Goal: Check status: Check status

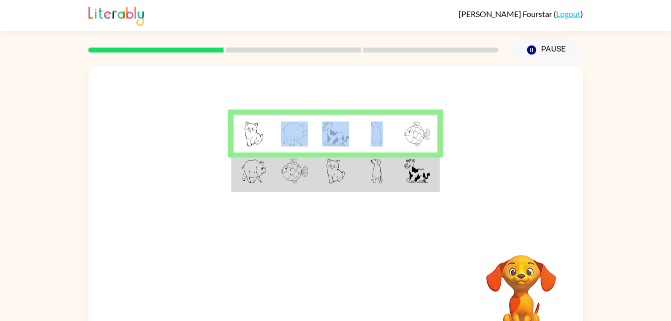
drag, startPoint x: 311, startPoint y: 143, endPoint x: 340, endPoint y: 108, distance: 45.0
click at [340, 108] on div at bounding box center [335, 150] width 495 height 168
click at [251, 184] on td at bounding box center [253, 171] width 41 height 38
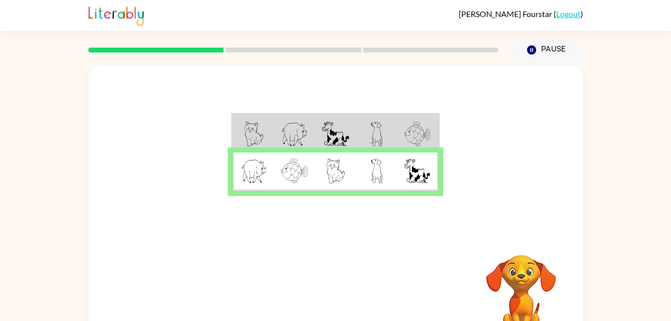
click at [263, 179] on img at bounding box center [254, 170] width 26 height 25
click at [332, 293] on icon "button" at bounding box center [335, 294] width 17 height 17
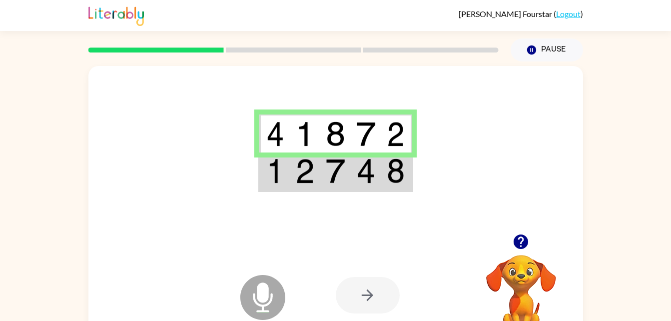
click at [327, 160] on img at bounding box center [335, 170] width 19 height 25
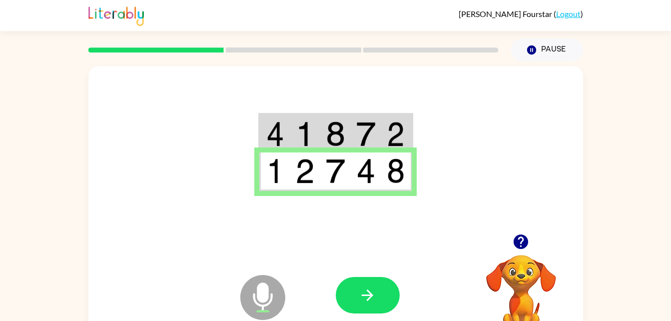
click at [391, 182] on img at bounding box center [396, 170] width 18 height 25
click at [381, 283] on button "button" at bounding box center [368, 295] width 64 height 36
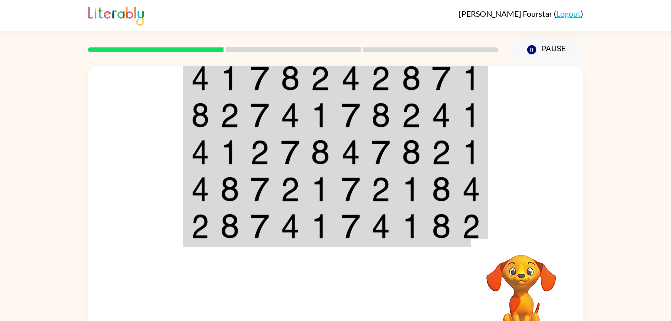
click at [367, 70] on td at bounding box center [381, 78] width 30 height 38
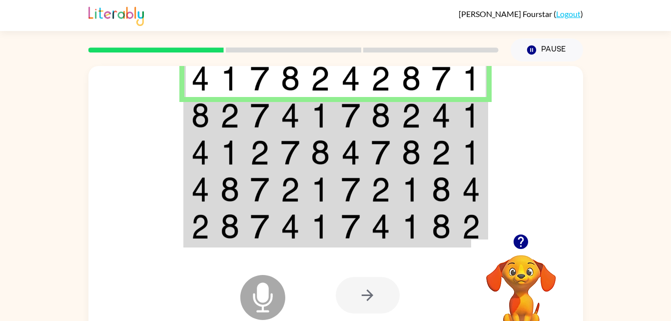
click at [463, 109] on img at bounding box center [471, 115] width 18 height 25
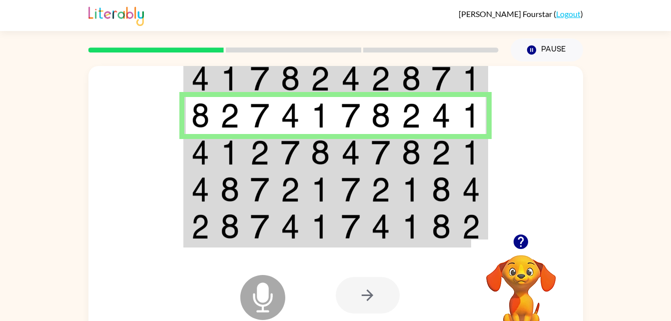
click at [413, 161] on img at bounding box center [411, 152] width 19 height 25
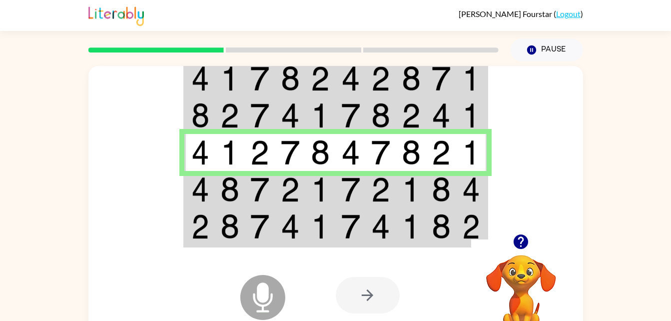
click at [452, 143] on td at bounding box center [441, 152] width 30 height 37
click at [461, 187] on td at bounding box center [472, 189] width 30 height 37
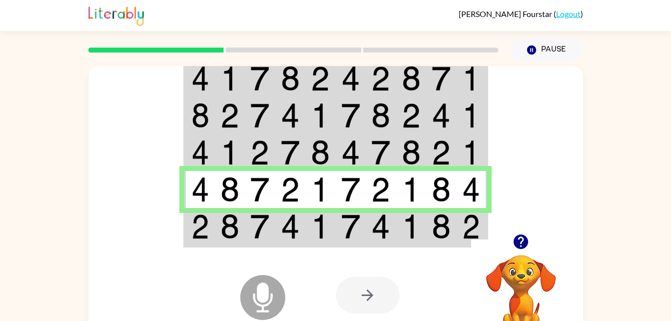
click at [390, 246] on div at bounding box center [409, 295] width 147 height 112
click at [401, 241] on div at bounding box center [409, 295] width 147 height 112
click at [408, 222] on img at bounding box center [411, 226] width 19 height 25
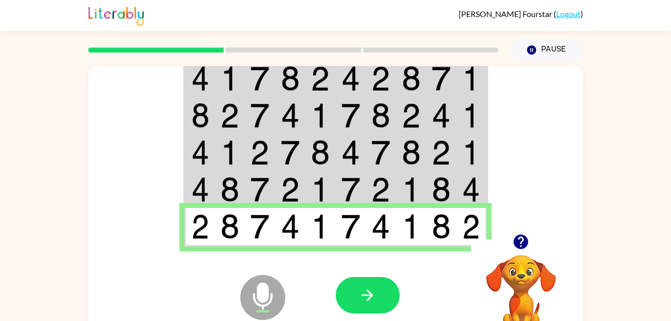
click at [373, 298] on icon "button" at bounding box center [367, 294] width 17 height 17
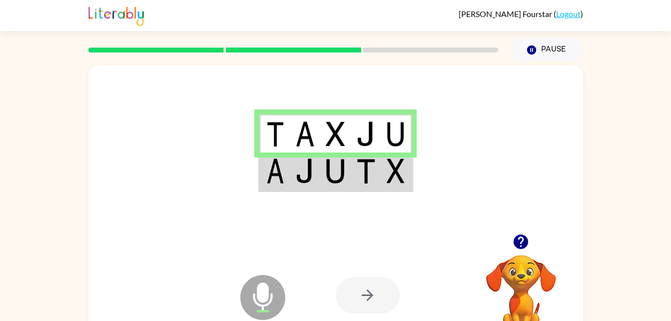
click at [392, 173] on img at bounding box center [396, 170] width 18 height 25
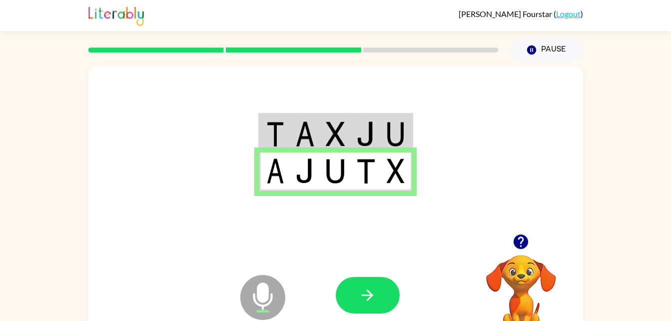
click at [364, 296] on icon "button" at bounding box center [367, 294] width 11 height 11
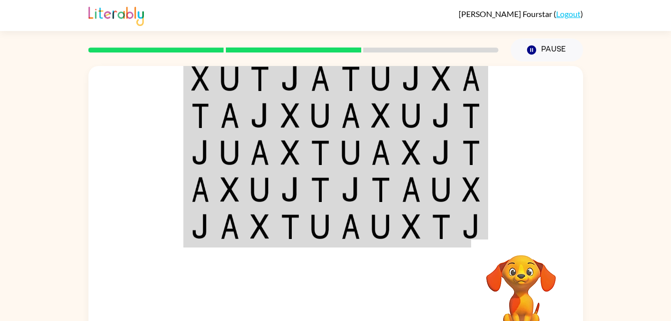
click at [445, 82] on img at bounding box center [441, 78] width 19 height 25
click at [445, 79] on img at bounding box center [441, 78] width 19 height 25
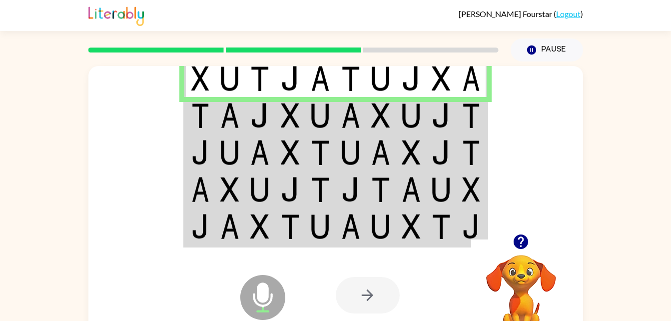
click at [294, 100] on td at bounding box center [290, 115] width 30 height 37
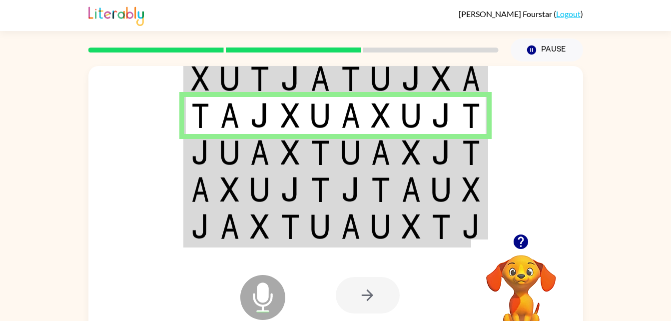
click at [378, 178] on img at bounding box center [380, 189] width 19 height 25
click at [402, 160] on img at bounding box center [411, 152] width 19 height 25
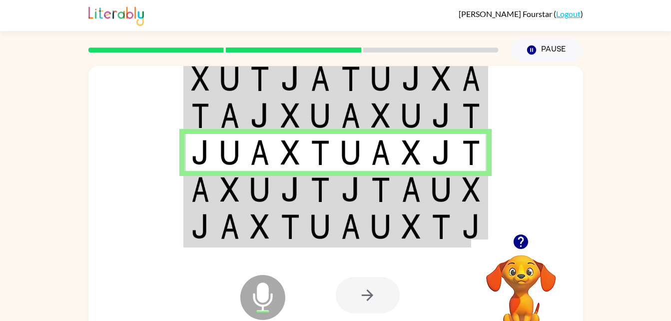
click at [376, 184] on img at bounding box center [380, 189] width 19 height 25
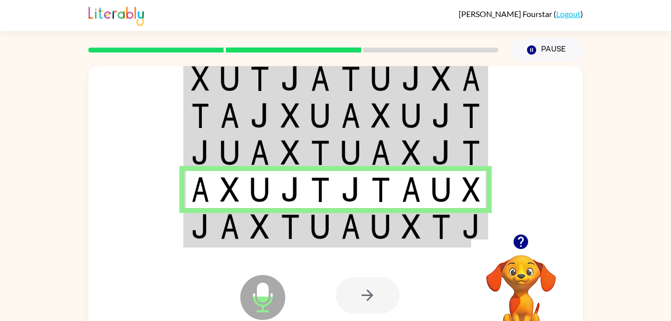
click at [462, 237] on img at bounding box center [471, 226] width 18 height 25
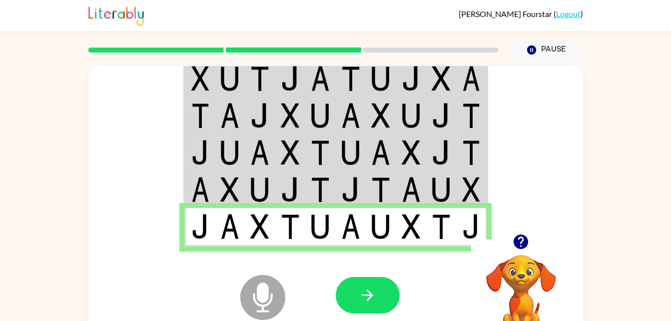
click at [369, 287] on icon "button" at bounding box center [367, 294] width 17 height 17
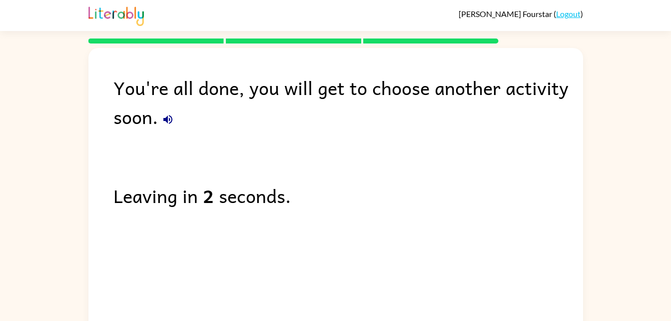
click at [167, 120] on icon "button" at bounding box center [167, 119] width 9 height 9
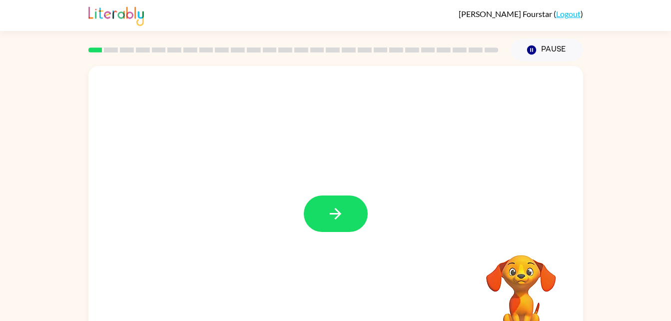
click at [337, 196] on button "button" at bounding box center [336, 213] width 64 height 36
click at [344, 200] on div at bounding box center [311, 191] width 427 height 36
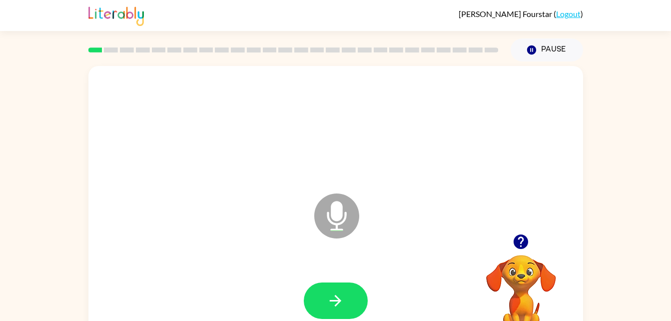
click at [517, 243] on icon "button" at bounding box center [521, 241] width 14 height 14
click at [342, 311] on button "button" at bounding box center [336, 300] width 64 height 36
click at [330, 311] on button "button" at bounding box center [336, 300] width 64 height 36
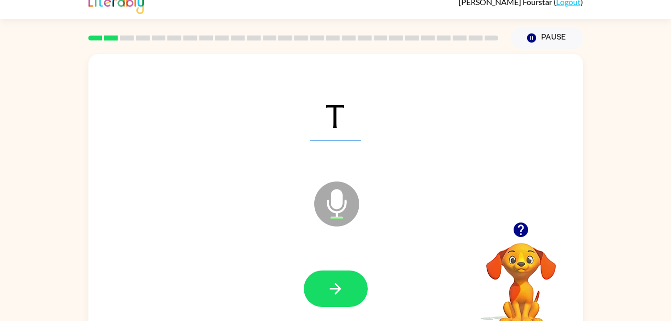
scroll to position [13, 0]
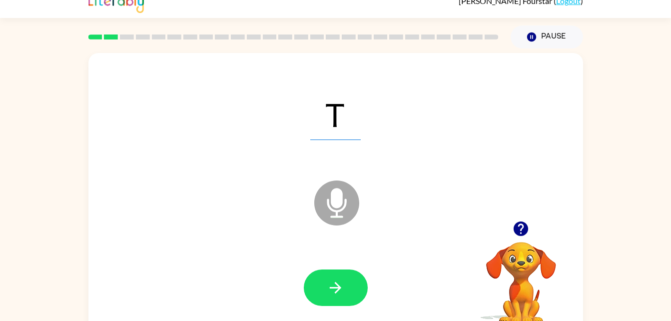
click at [341, 299] on button "button" at bounding box center [336, 287] width 64 height 36
click at [327, 281] on icon "button" at bounding box center [335, 287] width 17 height 17
click at [341, 292] on icon "button" at bounding box center [335, 287] width 17 height 17
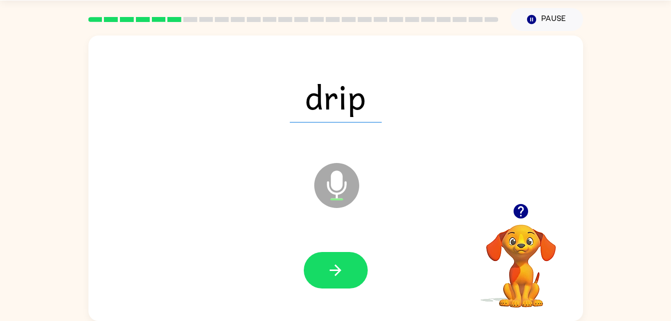
click at [359, 276] on button "button" at bounding box center [336, 270] width 64 height 36
click at [325, 277] on button "button" at bounding box center [336, 270] width 64 height 36
click at [332, 277] on icon "button" at bounding box center [335, 269] width 17 height 17
click at [341, 274] on icon "button" at bounding box center [335, 269] width 17 height 17
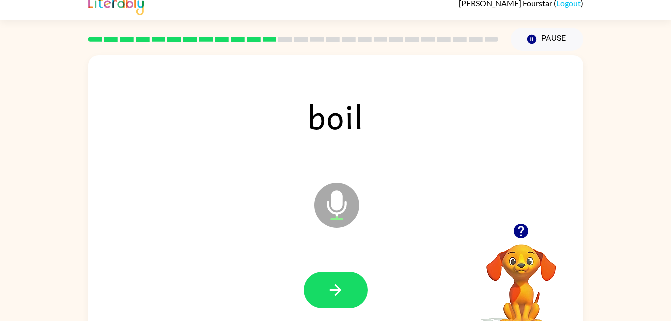
scroll to position [9, 0]
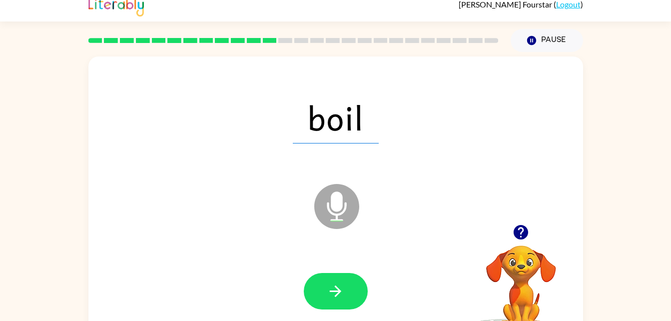
click at [351, 273] on button "button" at bounding box center [336, 291] width 64 height 36
click at [341, 296] on icon "button" at bounding box center [335, 290] width 17 height 17
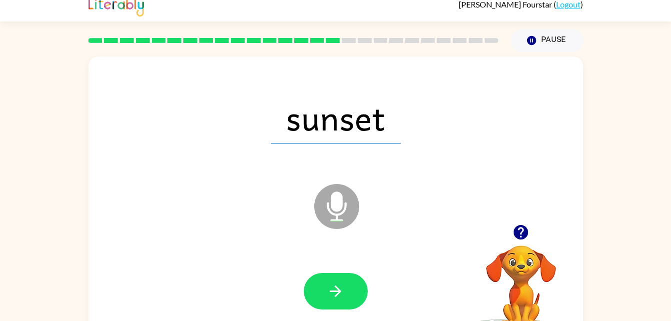
click at [340, 286] on icon "button" at bounding box center [335, 290] width 17 height 17
click at [346, 301] on button "button" at bounding box center [336, 291] width 64 height 36
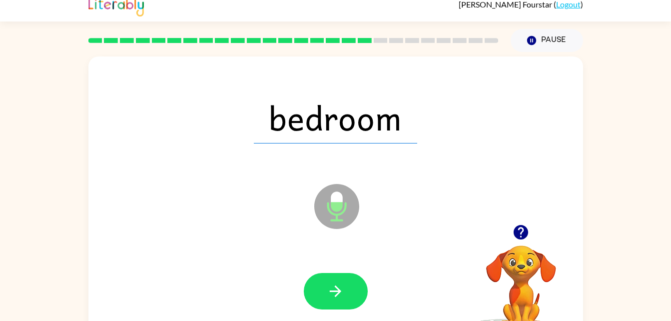
click at [321, 297] on button "button" at bounding box center [336, 291] width 64 height 36
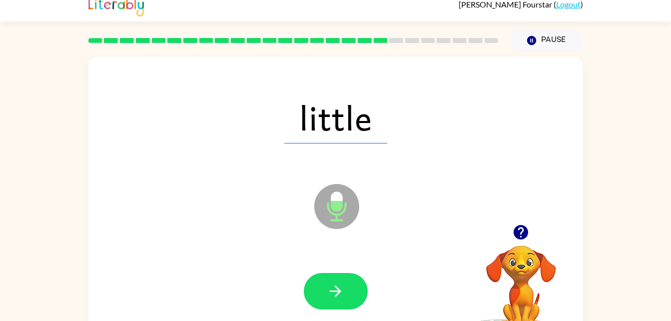
click at [344, 287] on icon "button" at bounding box center [335, 290] width 17 height 17
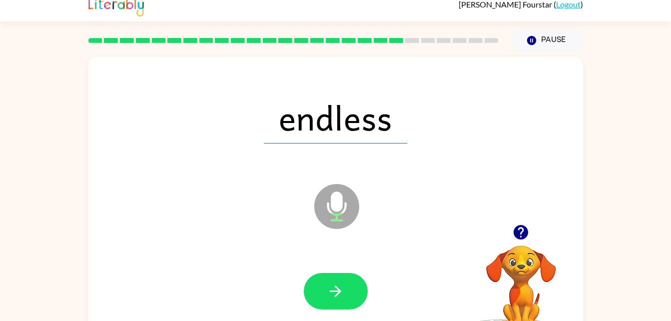
click at [333, 285] on icon "button" at bounding box center [335, 290] width 17 height 17
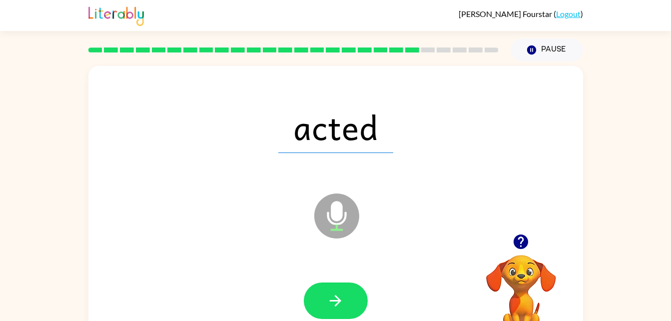
click at [520, 247] on icon "button" at bounding box center [521, 241] width 14 height 14
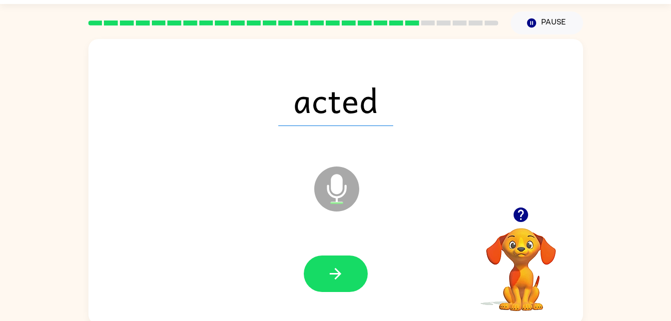
scroll to position [23, 0]
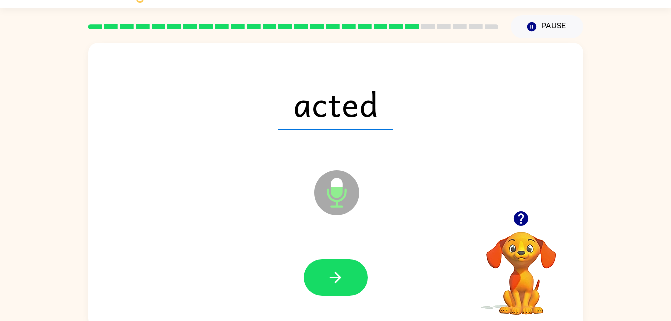
click at [526, 220] on icon "button" at bounding box center [521, 218] width 14 height 14
click at [526, 221] on icon "button" at bounding box center [521, 218] width 14 height 14
click at [529, 220] on video "Your browser must support playing .mp4 files to use Literably. Please try using…" at bounding box center [521, 266] width 100 height 100
click at [525, 223] on icon "button" at bounding box center [521, 218] width 14 height 14
click at [523, 219] on video "Your browser must support playing .mp4 files to use Literably. Please try using…" at bounding box center [521, 266] width 100 height 100
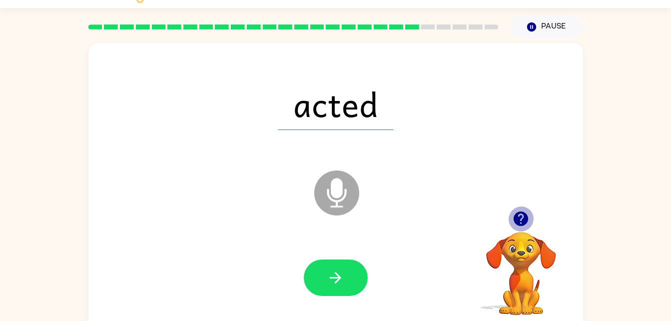
click at [525, 225] on icon "button" at bounding box center [520, 218] width 17 height 17
click at [526, 230] on div at bounding box center [521, 218] width 100 height 25
click at [525, 215] on icon "button" at bounding box center [521, 218] width 14 height 14
click at [322, 272] on button "button" at bounding box center [336, 277] width 64 height 36
click at [316, 280] on button "button" at bounding box center [336, 277] width 64 height 36
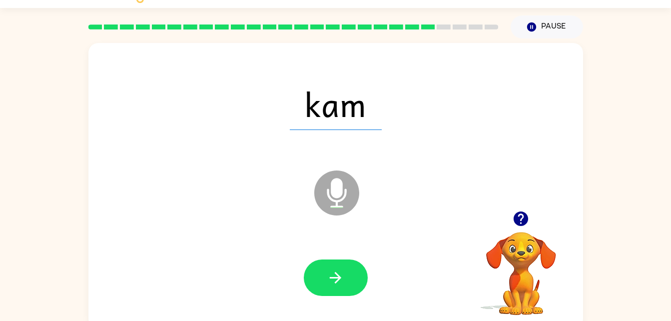
click at [300, 282] on div at bounding box center [335, 278] width 475 height 82
click at [359, 270] on button "button" at bounding box center [336, 277] width 64 height 36
click at [336, 289] on button "button" at bounding box center [336, 277] width 64 height 36
click at [355, 286] on button "button" at bounding box center [336, 277] width 64 height 36
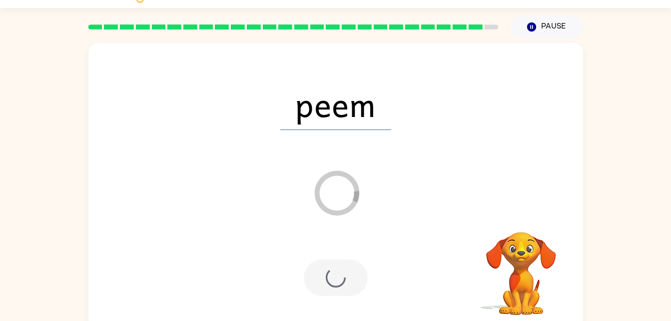
scroll to position [12, 0]
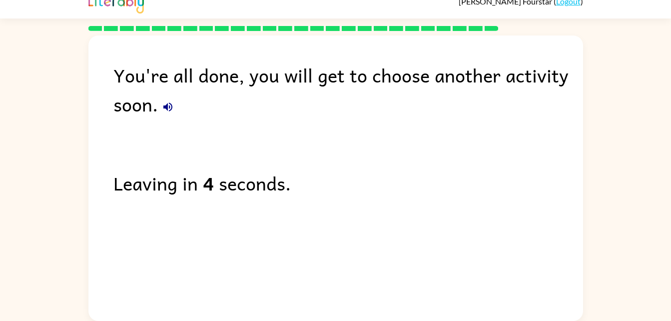
click at [170, 102] on icon "button" at bounding box center [168, 107] width 12 height 12
